Goal: Book appointment/travel/reservation

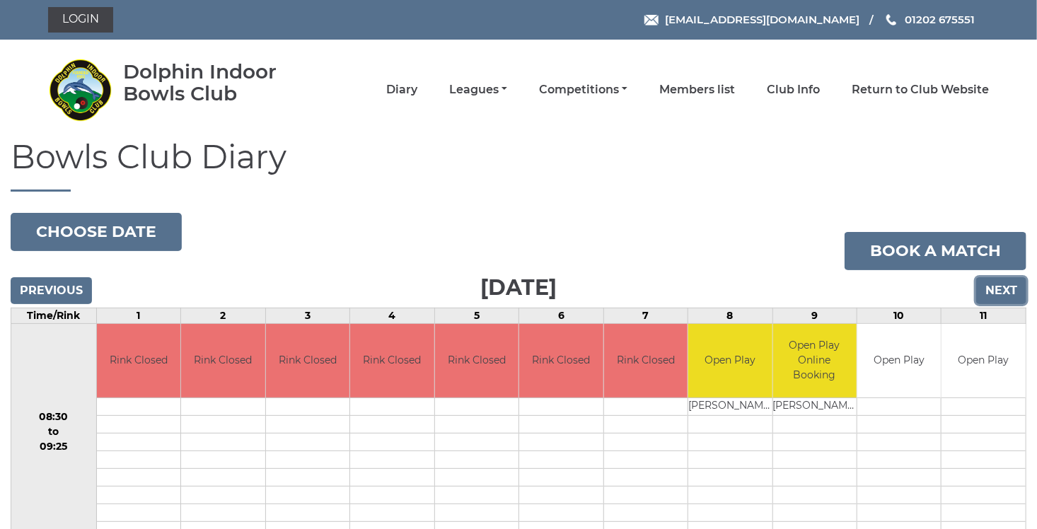
click at [1006, 286] on input "Next" at bounding box center [1001, 290] width 50 height 27
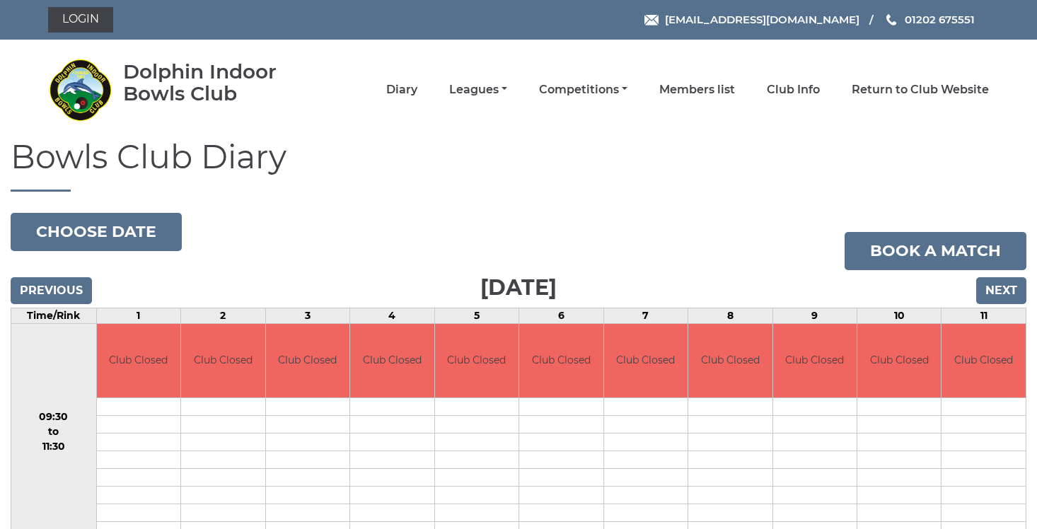
scroll to position [28, 0]
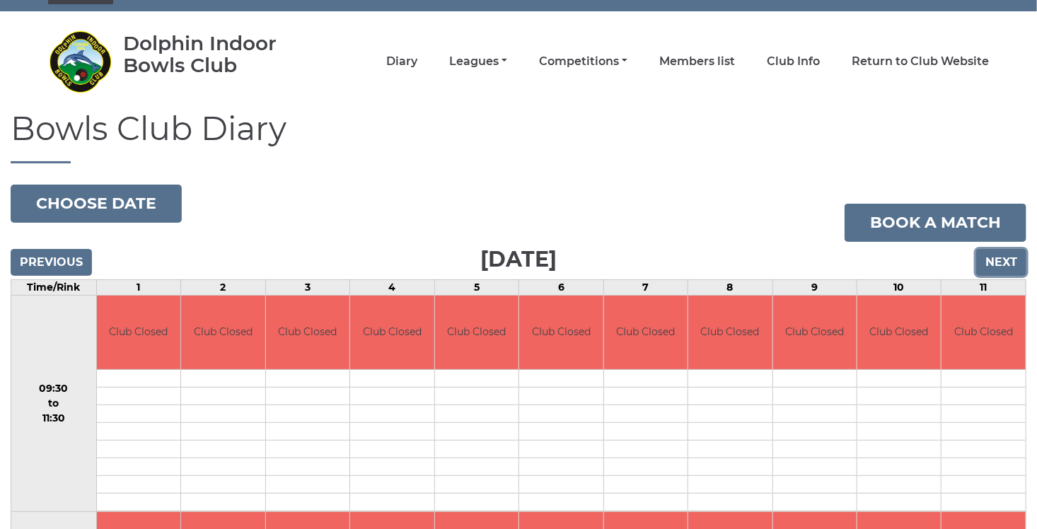
click at [992, 267] on input "Next" at bounding box center [1001, 262] width 50 height 27
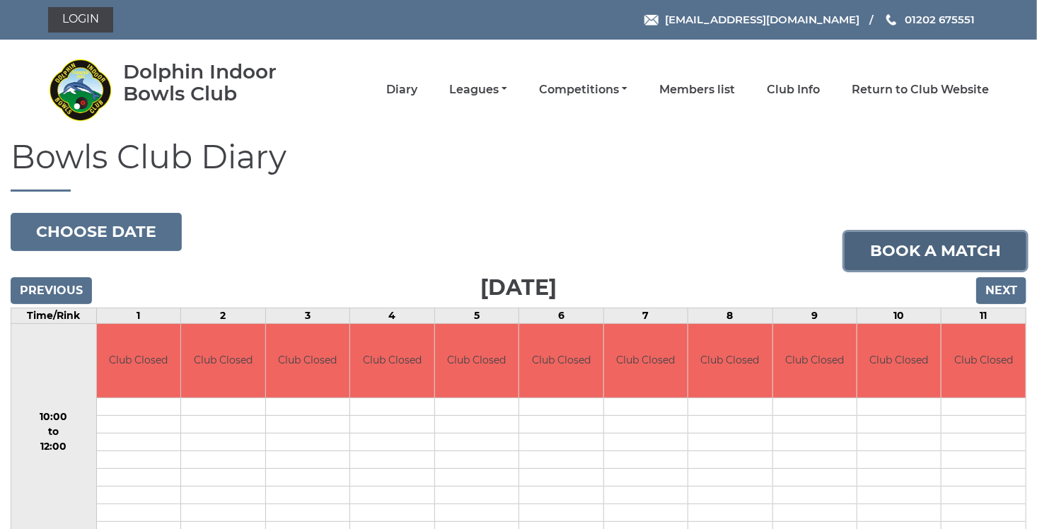
click at [992, 267] on link "Book a match" at bounding box center [935, 251] width 182 height 38
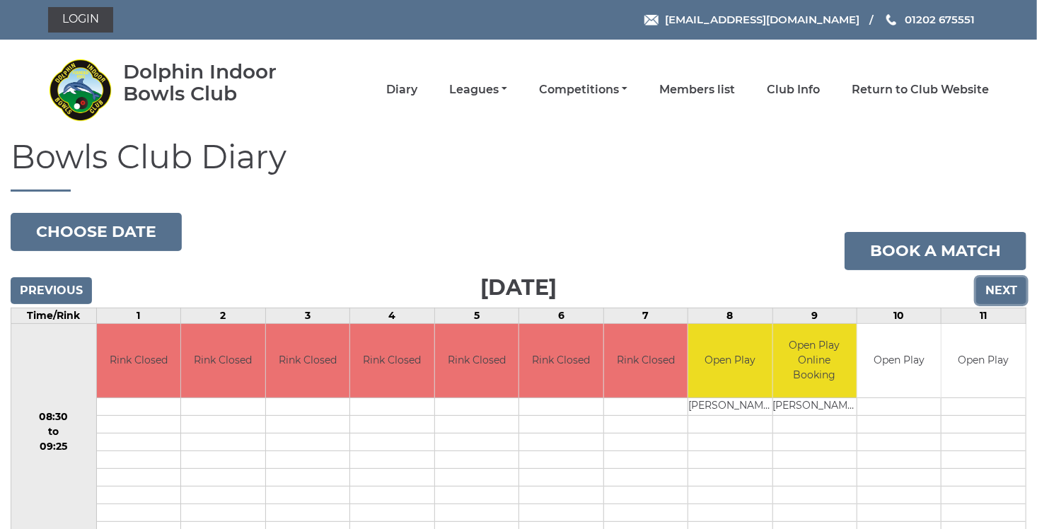
click at [1008, 291] on input "Next" at bounding box center [1001, 290] width 50 height 27
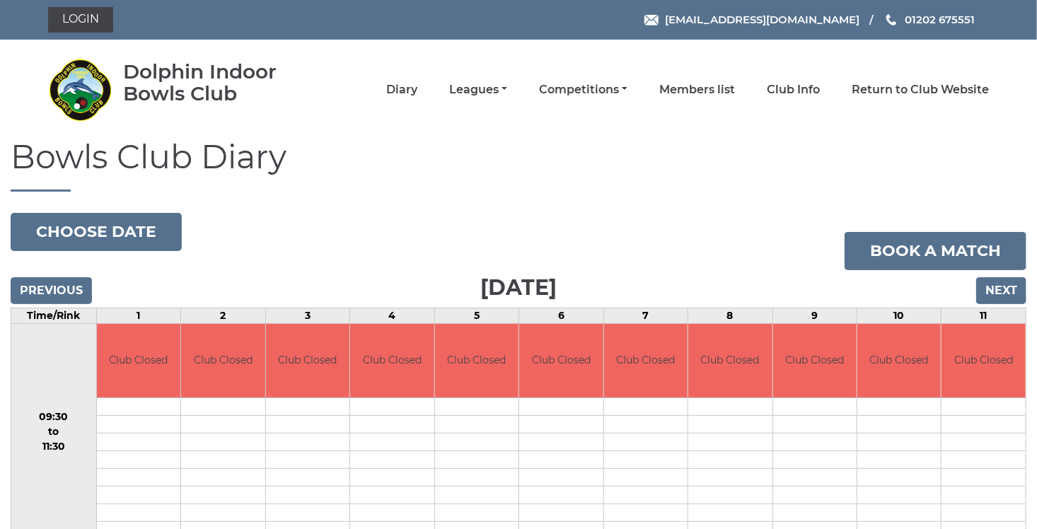
click at [1008, 291] on input "Next" at bounding box center [1001, 290] width 50 height 27
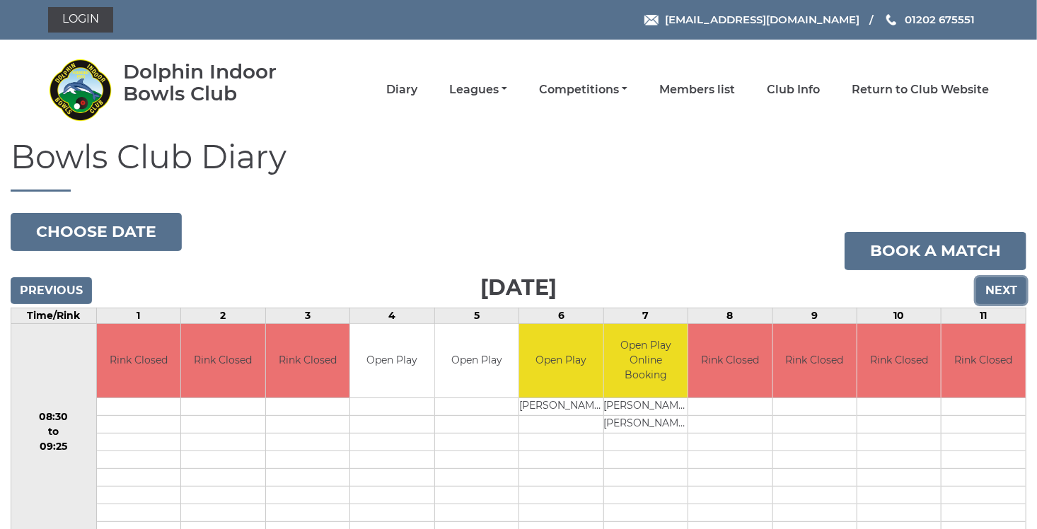
click at [1005, 290] on input "Next" at bounding box center [1001, 290] width 50 height 27
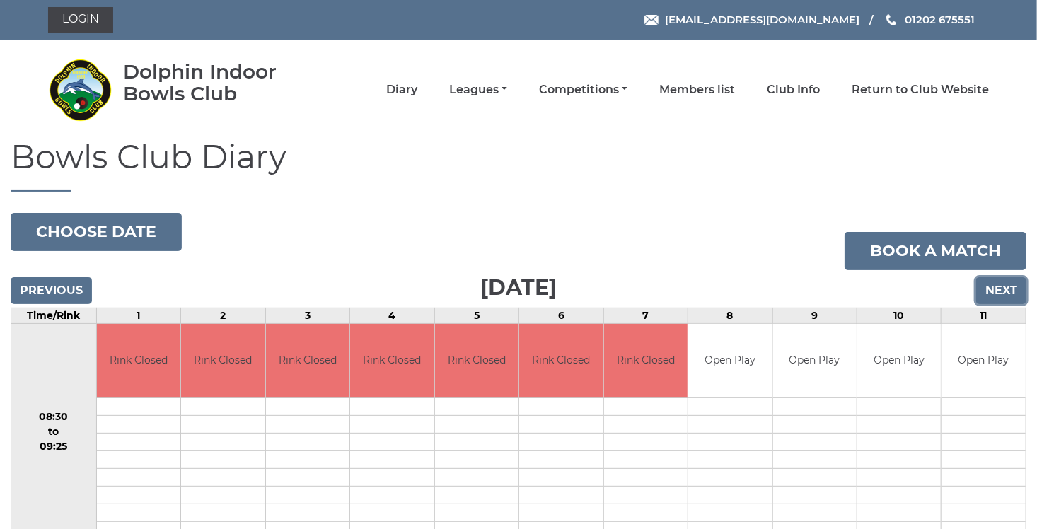
click at [999, 289] on input "Next" at bounding box center [1001, 290] width 50 height 27
click at [1006, 291] on input "Next" at bounding box center [1001, 290] width 50 height 27
click at [1001, 290] on input "Next" at bounding box center [1001, 290] width 50 height 27
click at [80, 23] on link "Login" at bounding box center [80, 19] width 65 height 25
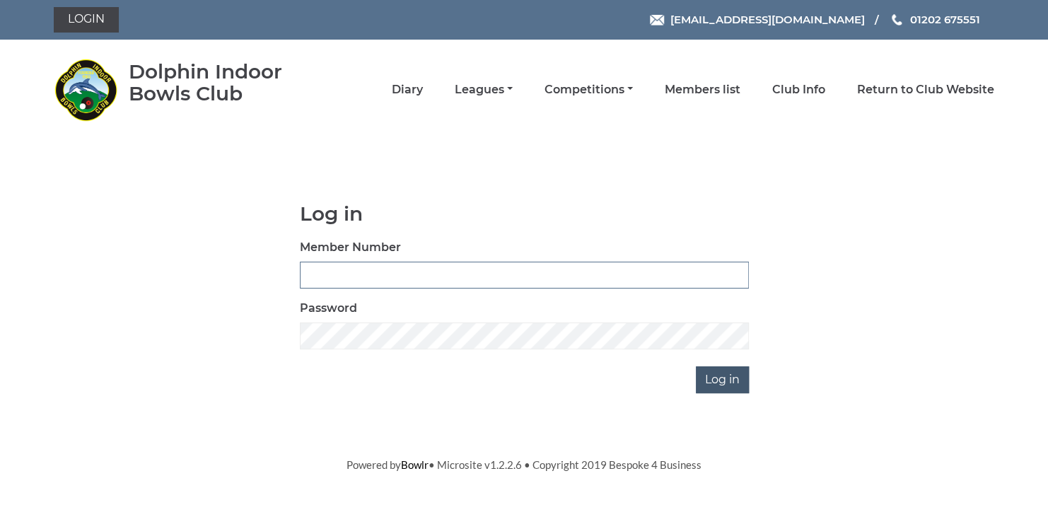
type input "3729"
click at [728, 379] on input "Log in" at bounding box center [722, 379] width 53 height 27
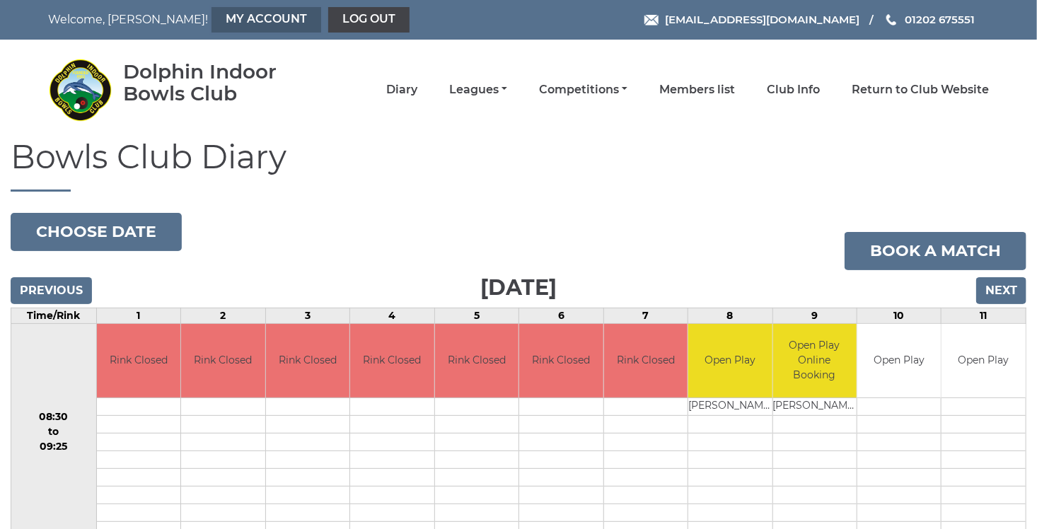
click at [211, 25] on link "My Account" at bounding box center [266, 19] width 110 height 25
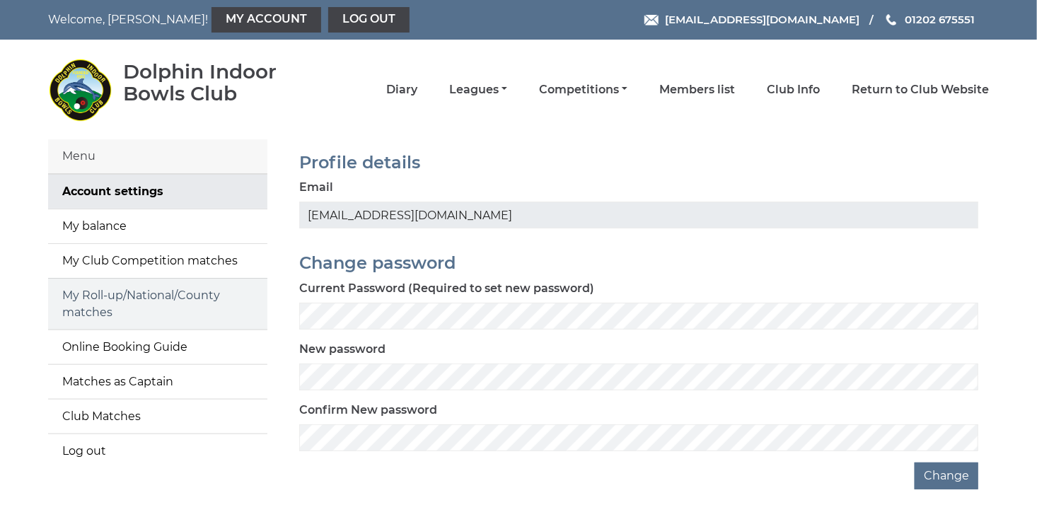
click at [146, 295] on link "My Roll-up/National/County matches" at bounding box center [157, 304] width 219 height 51
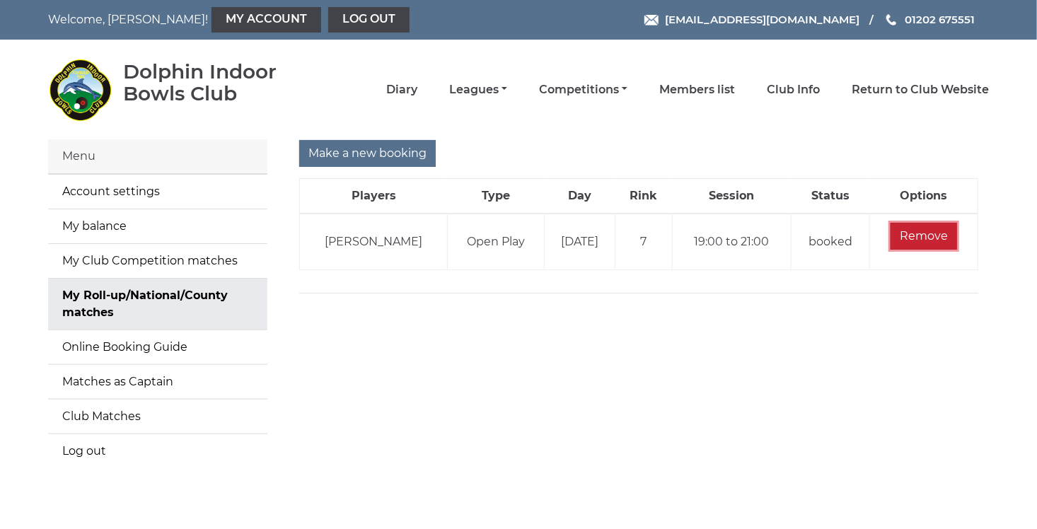
click at [922, 236] on input "Remove" at bounding box center [923, 236] width 66 height 27
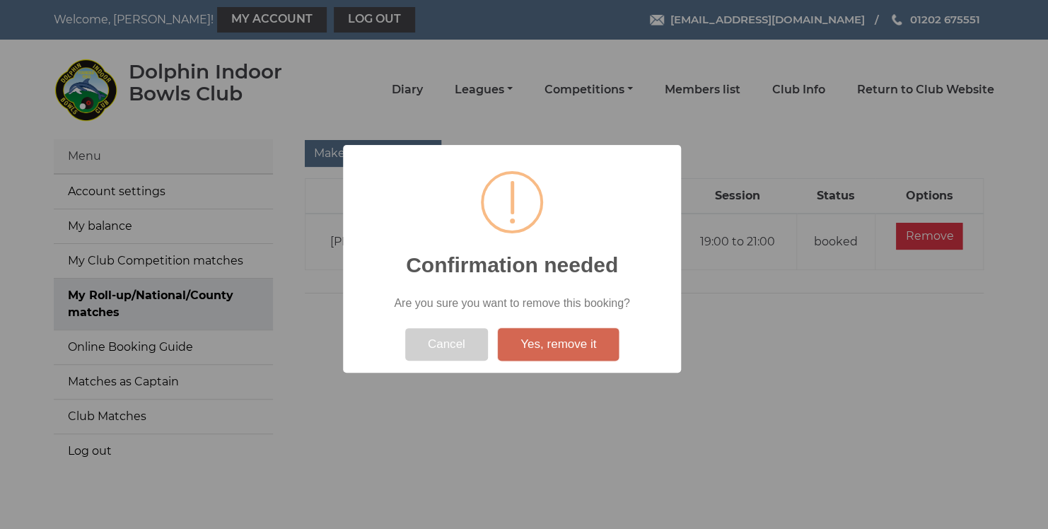
click at [568, 337] on button "Yes, remove it" at bounding box center [558, 344] width 121 height 33
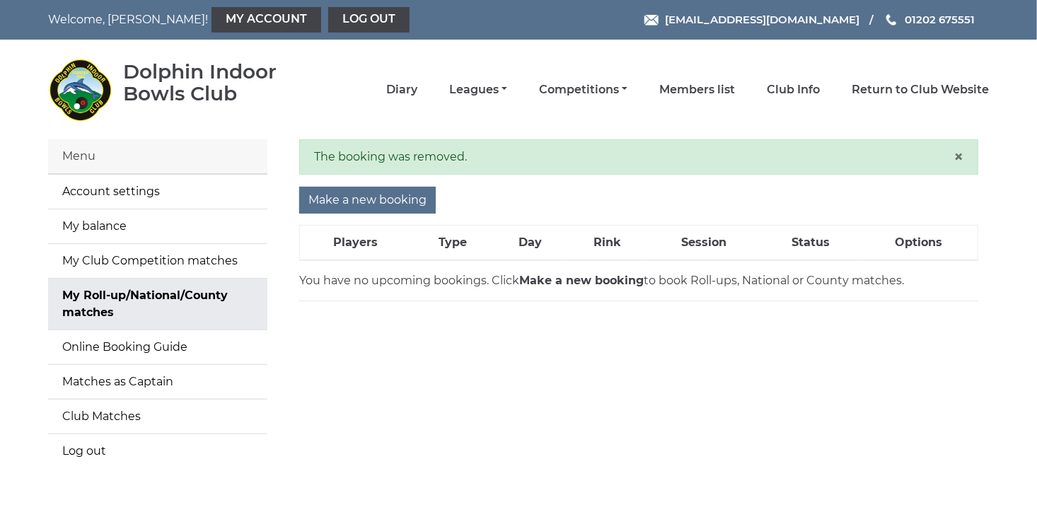
click at [79, 164] on div "Menu" at bounding box center [157, 156] width 219 height 35
click at [64, 156] on div "Menu" at bounding box center [157, 156] width 219 height 35
click at [114, 233] on link "My balance" at bounding box center [157, 226] width 219 height 34
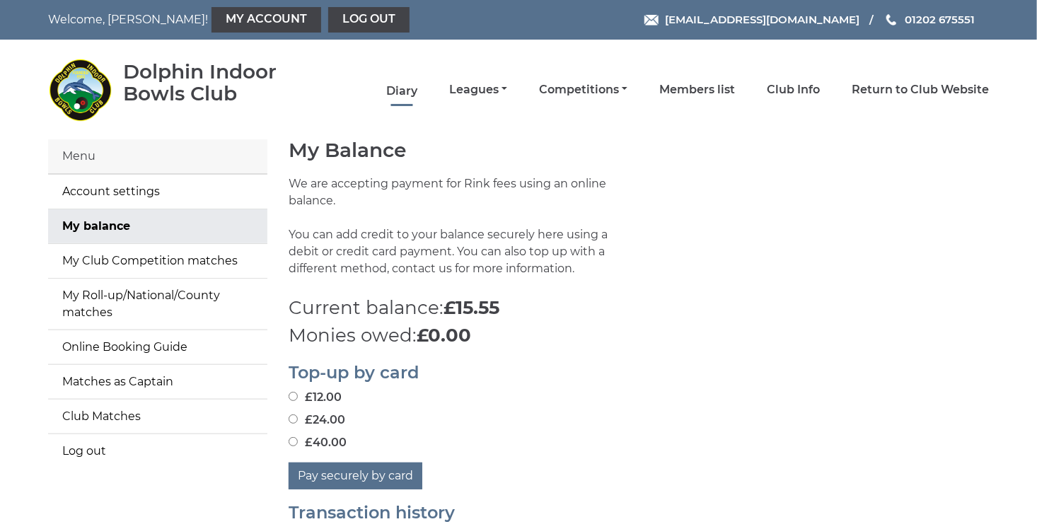
click at [399, 92] on link "Diary" at bounding box center [401, 91] width 31 height 16
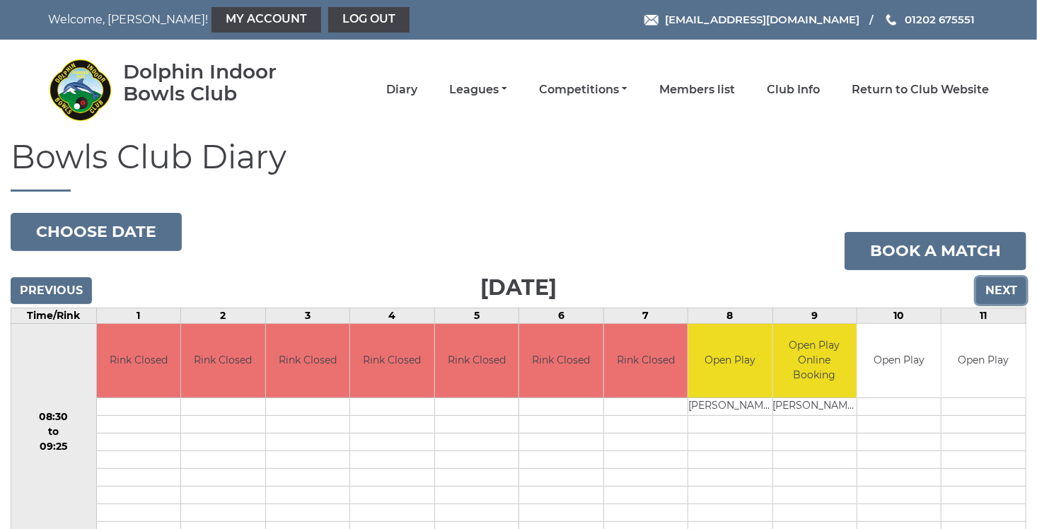
click at [996, 296] on input "Next" at bounding box center [1001, 290] width 50 height 27
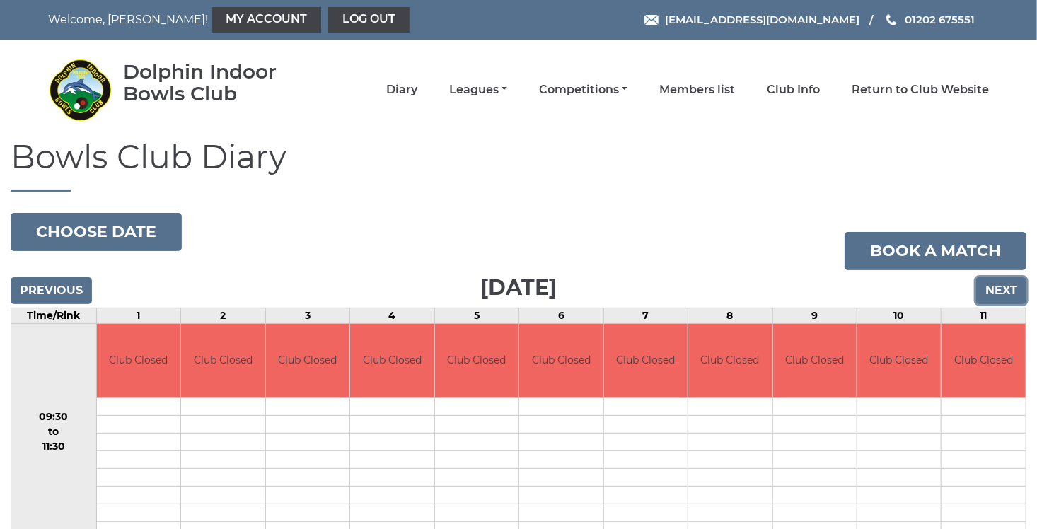
click at [996, 296] on input "Next" at bounding box center [1001, 290] width 50 height 27
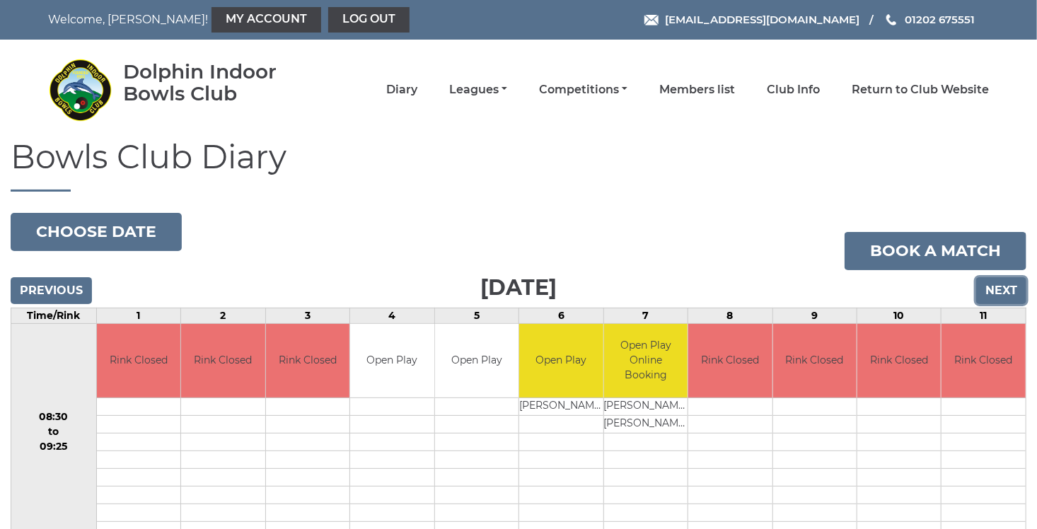
click at [996, 293] on input "Next" at bounding box center [1001, 290] width 50 height 27
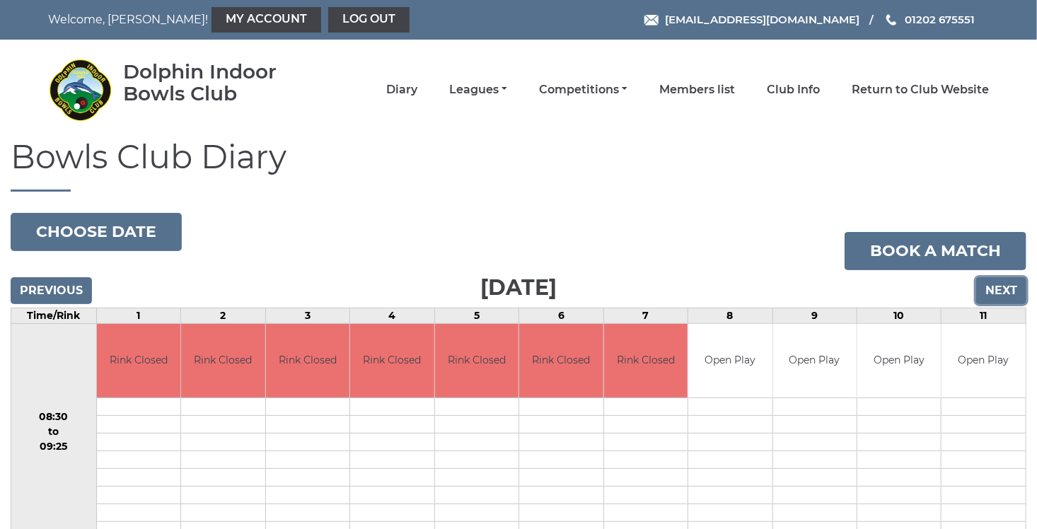
click at [996, 293] on input "Next" at bounding box center [1001, 290] width 50 height 27
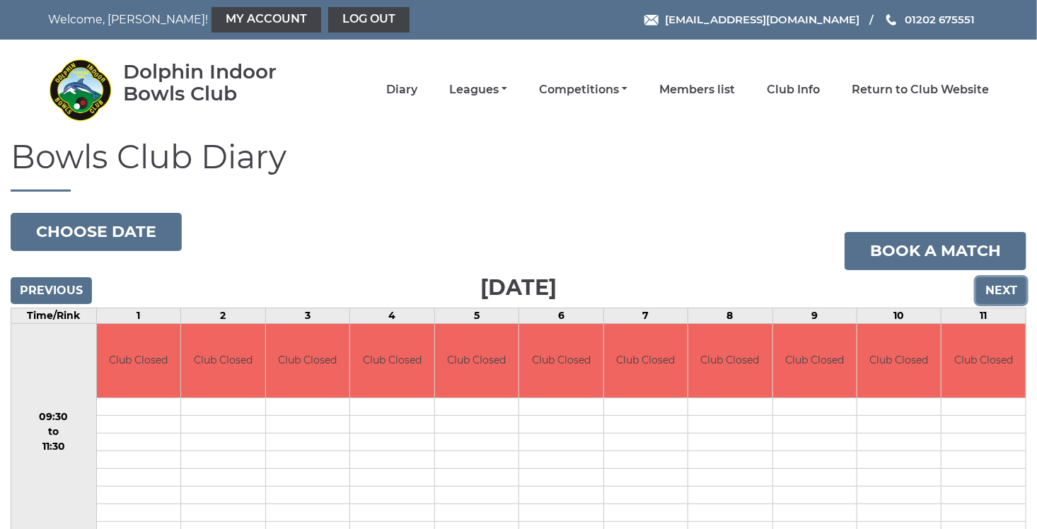
click at [996, 293] on input "Next" at bounding box center [1001, 290] width 50 height 27
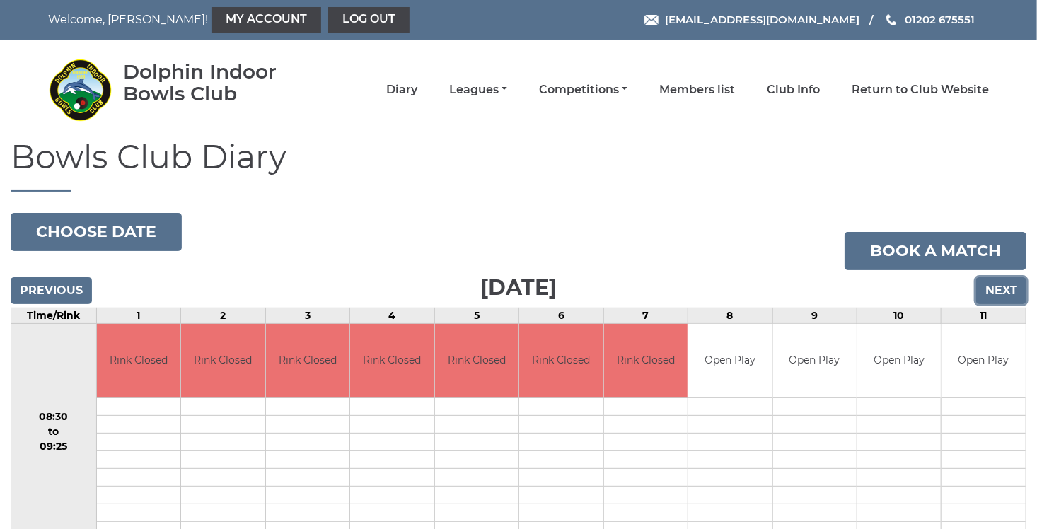
click at [996, 293] on input "Next" at bounding box center [1001, 290] width 50 height 27
click at [997, 290] on input "Next" at bounding box center [1001, 290] width 50 height 27
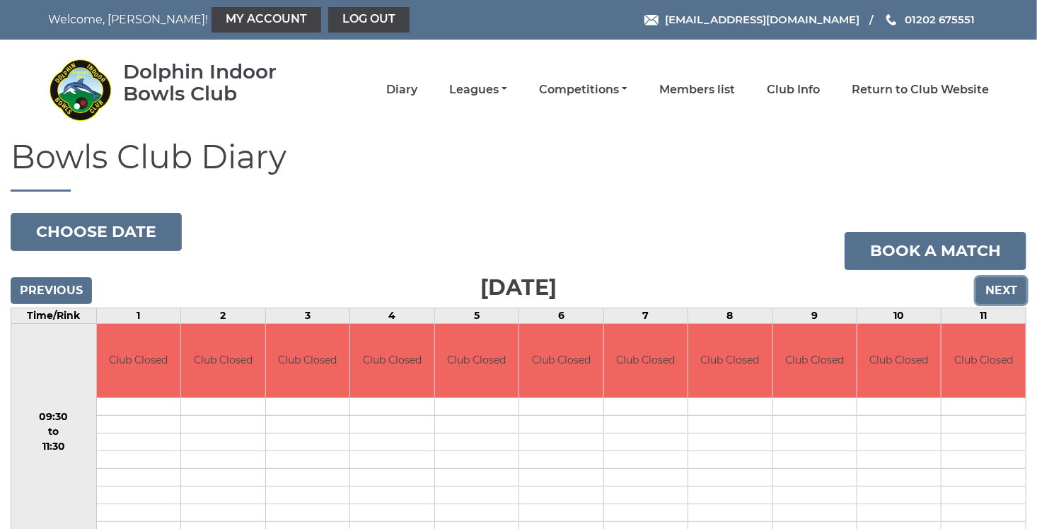
click at [997, 290] on input "Next" at bounding box center [1001, 290] width 50 height 27
